Goal: Information Seeking & Learning: Learn about a topic

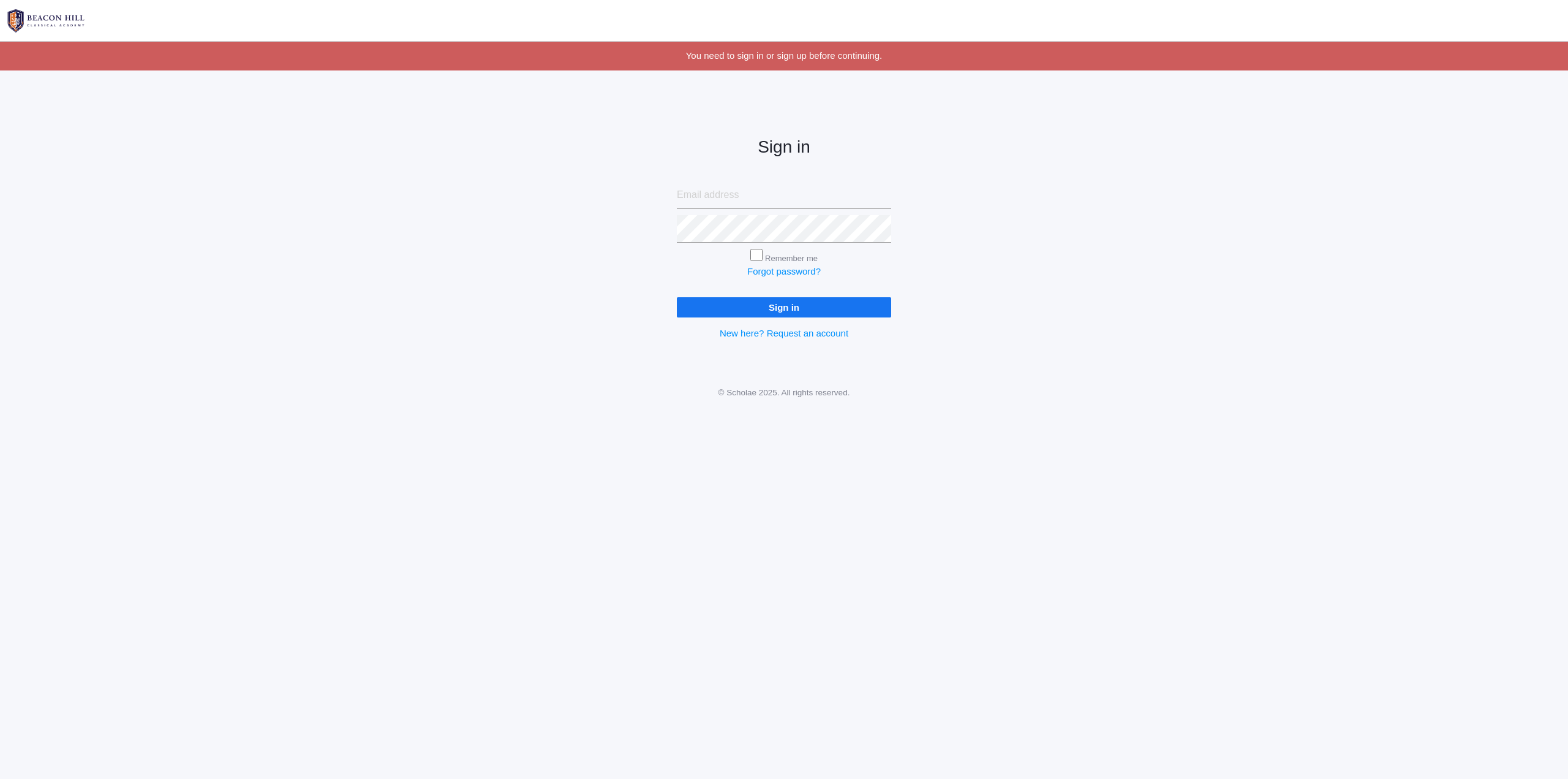
click at [758, 252] on input "Remember me" at bounding box center [756, 255] width 12 height 12
checkbox input "true"
click at [740, 197] on input "email" at bounding box center [784, 195] width 214 height 28
type input "[PERSON_NAME][EMAIL_ADDRESS][DOMAIN_NAME]"
click at [757, 304] on input "Sign in" at bounding box center [784, 306] width 214 height 20
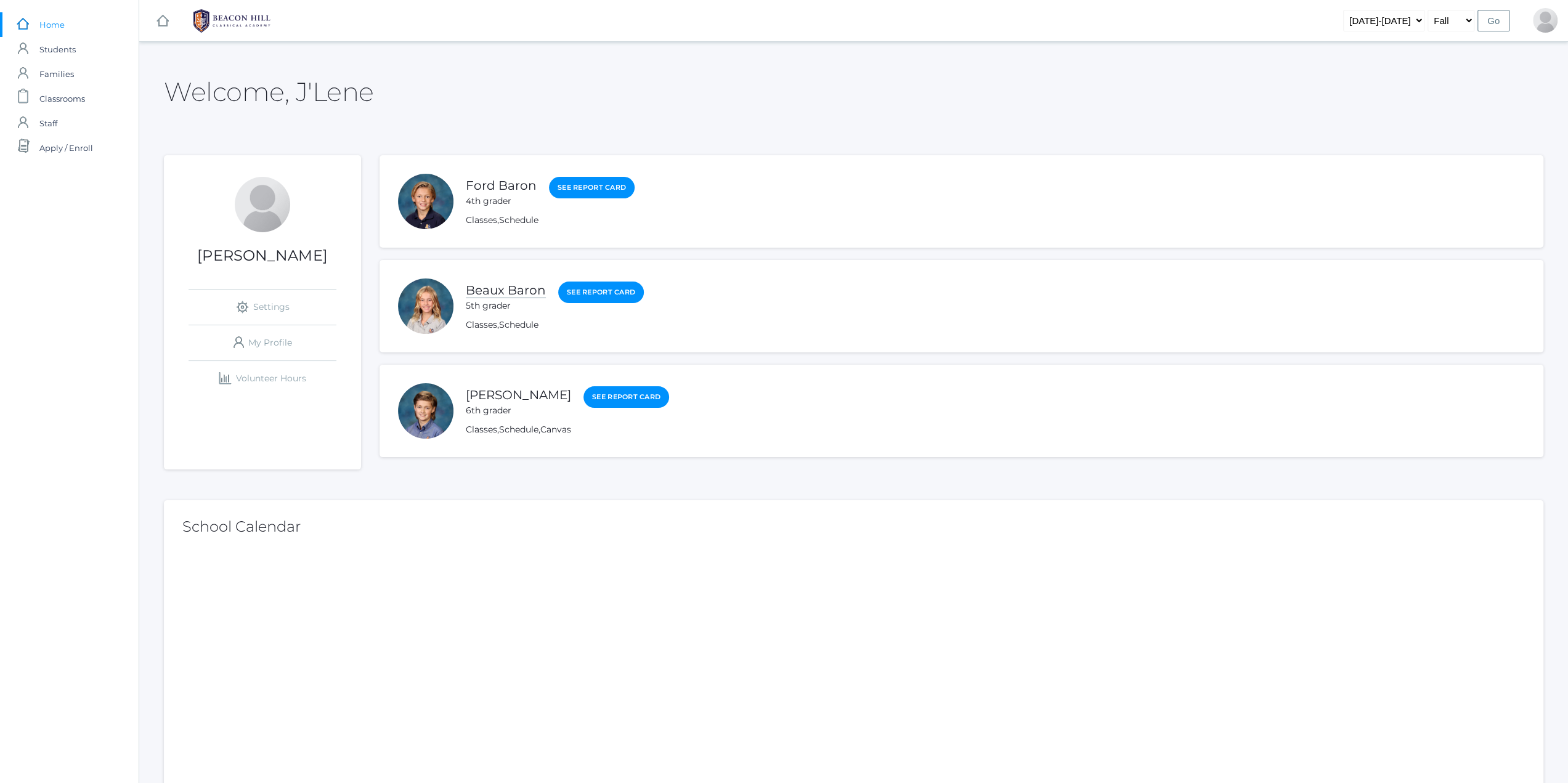
click at [494, 295] on link "Beaux Baron" at bounding box center [506, 290] width 80 height 16
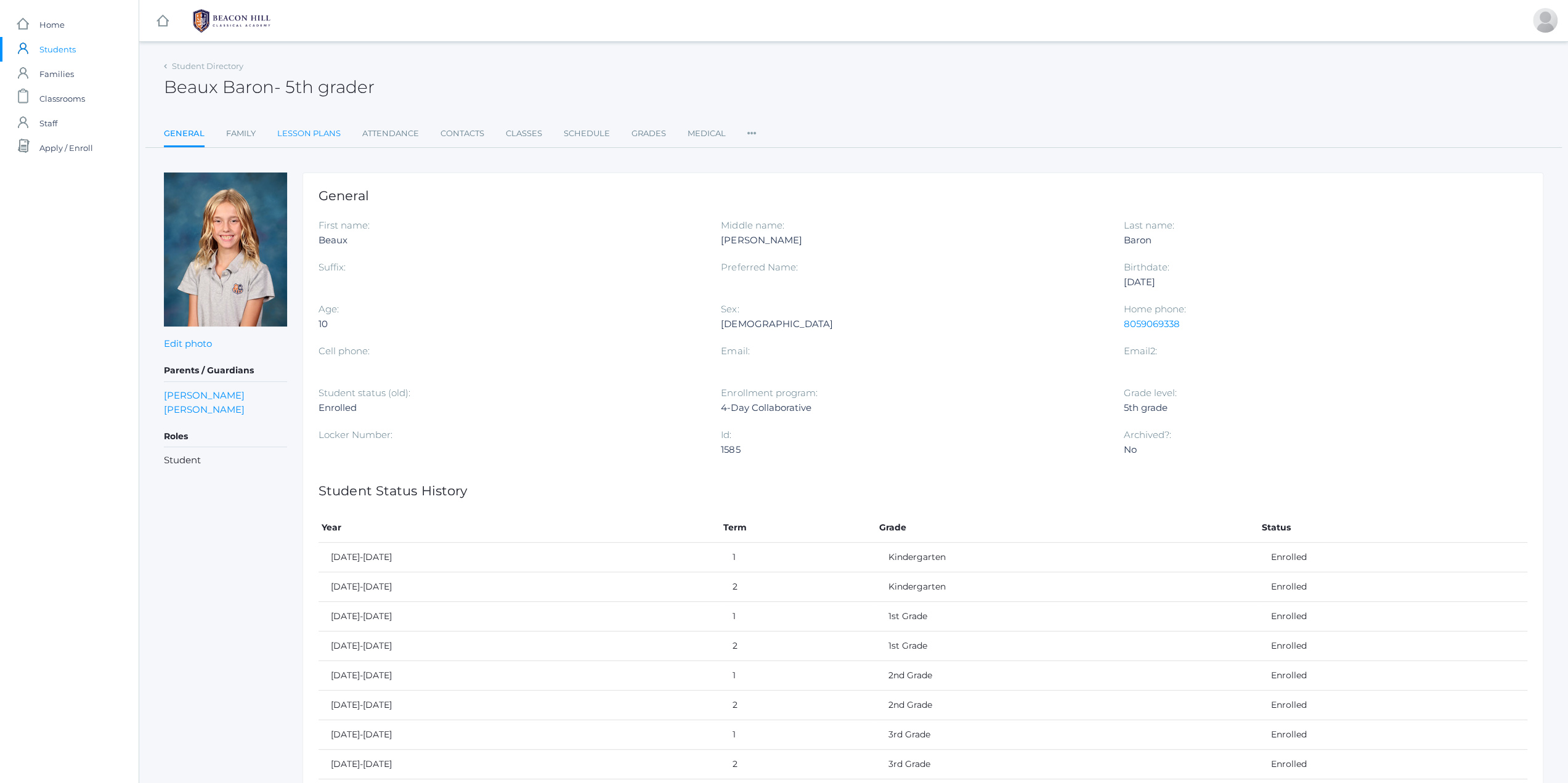
click at [318, 129] on link "Lesson Plans" at bounding box center [309, 134] width 64 height 24
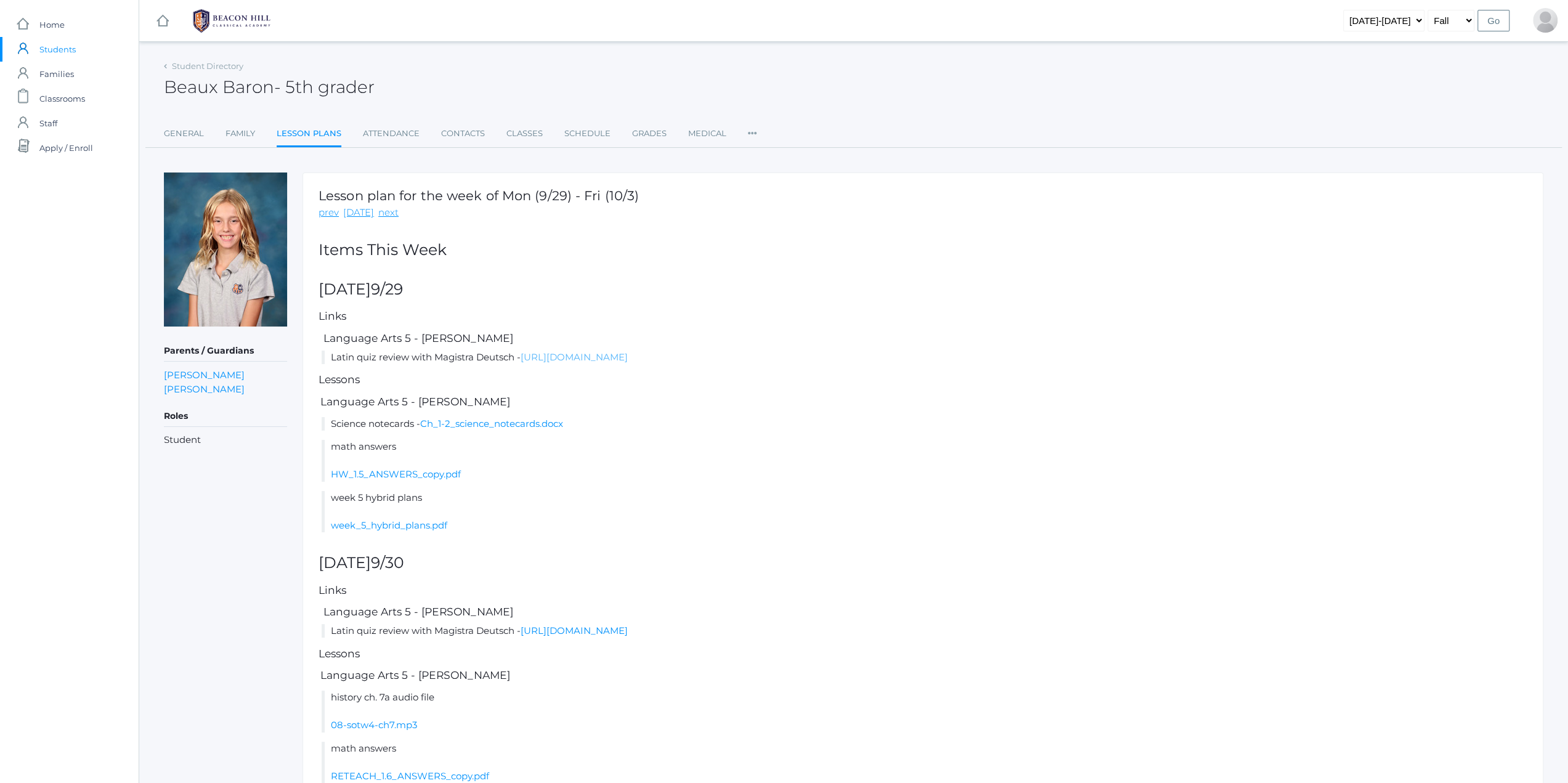
click at [592, 360] on link "https://drive.google.com/file/d/1HVQAb0ICGMjkecPSnmk0nNm7TmzI0IXF/view?usp=shar…" at bounding box center [574, 356] width 107 height 11
